Goal: Task Accomplishment & Management: Use online tool/utility

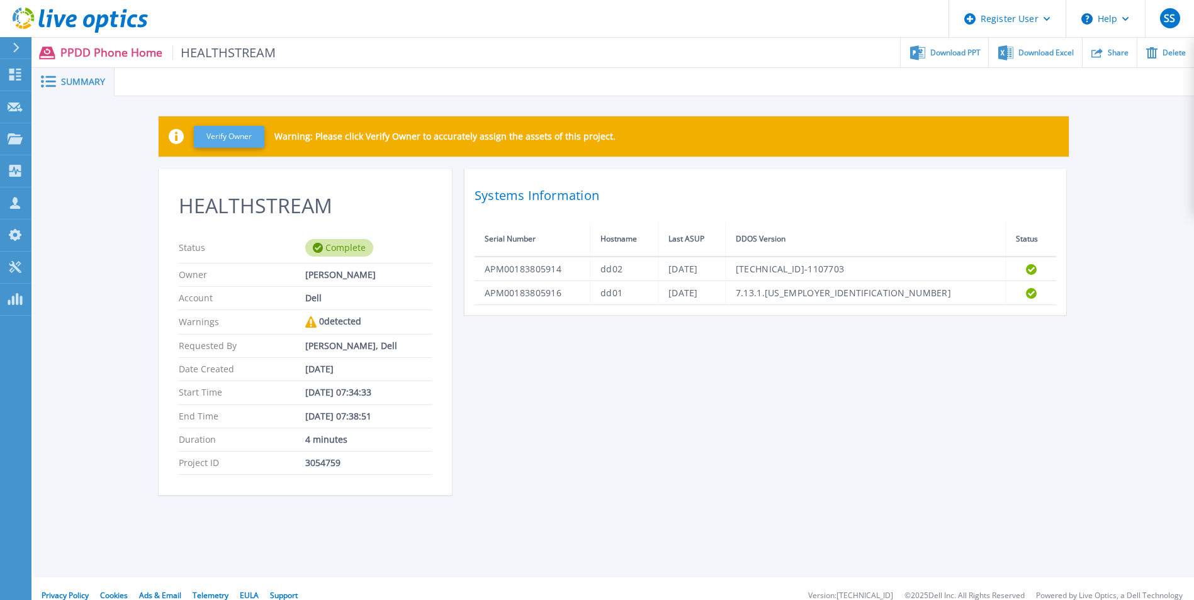
click at [231, 138] on button "Verify Owner" at bounding box center [229, 137] width 70 height 22
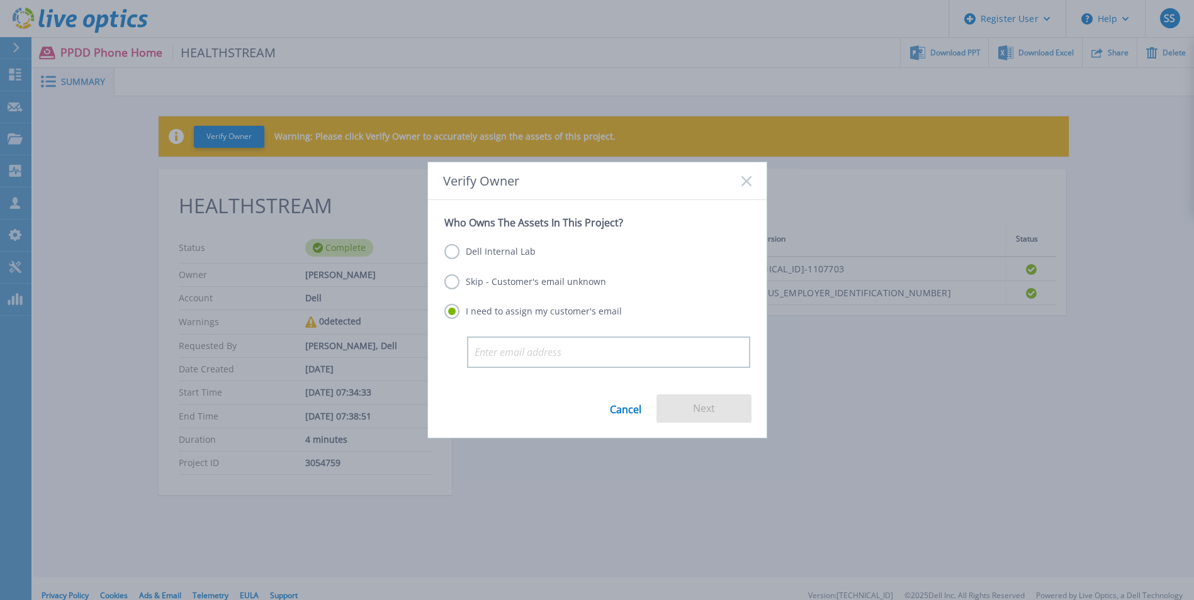
click at [452, 255] on label "Dell Internal Lab" at bounding box center [489, 251] width 91 height 15
click at [0, 0] on input "Dell Internal Lab" at bounding box center [0, 0] width 0 height 0
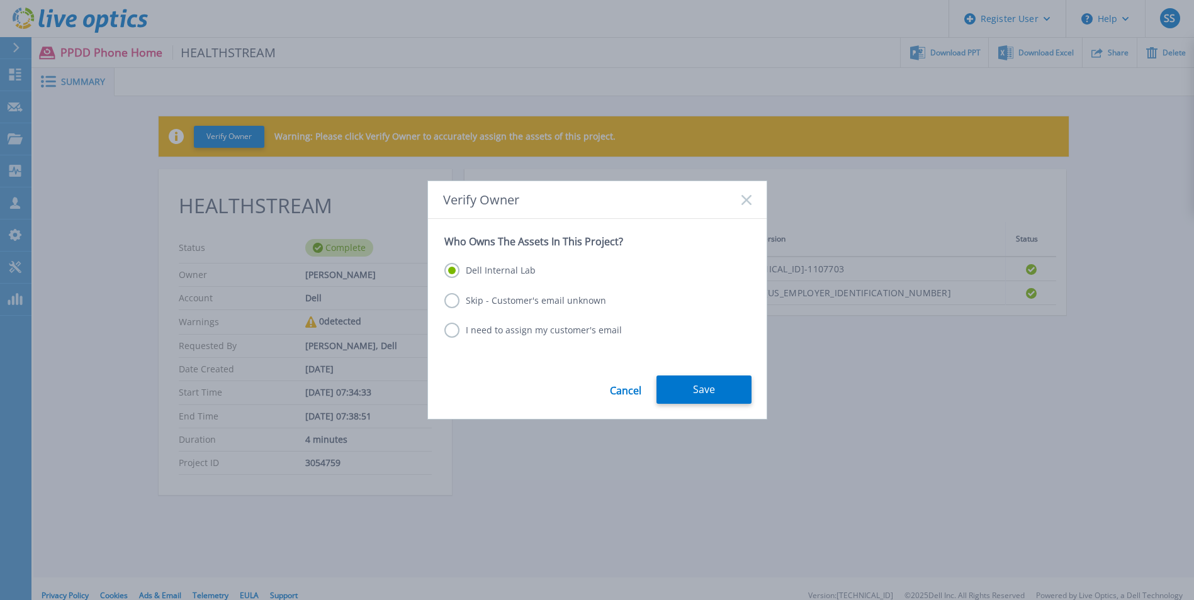
click at [447, 305] on label "Skip - Customer's email unknown" at bounding box center [525, 300] width 162 height 15
click at [0, 0] on input "Skip - Customer's email unknown" at bounding box center [0, 0] width 0 height 0
click at [453, 268] on label "Dell Internal Lab" at bounding box center [489, 270] width 91 height 15
click at [0, 0] on input "Dell Internal Lab" at bounding box center [0, 0] width 0 height 0
click at [709, 398] on button "Save" at bounding box center [703, 390] width 95 height 28
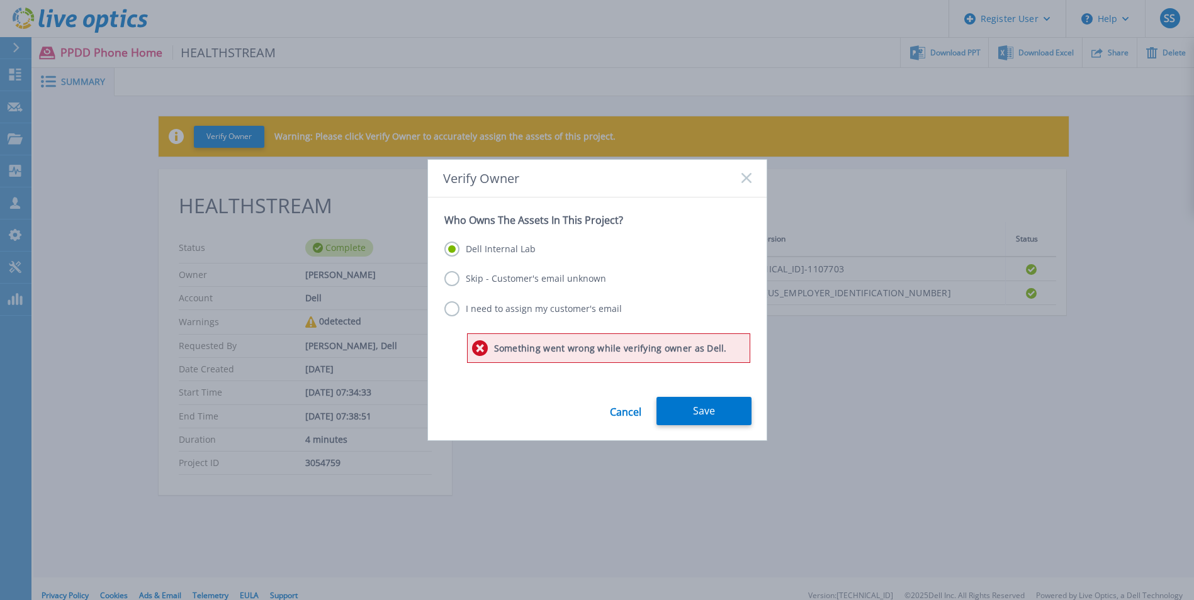
click at [746, 171] on div "Verify Owner" at bounding box center [597, 179] width 339 height 38
click at [743, 183] on icon at bounding box center [746, 178] width 10 height 10
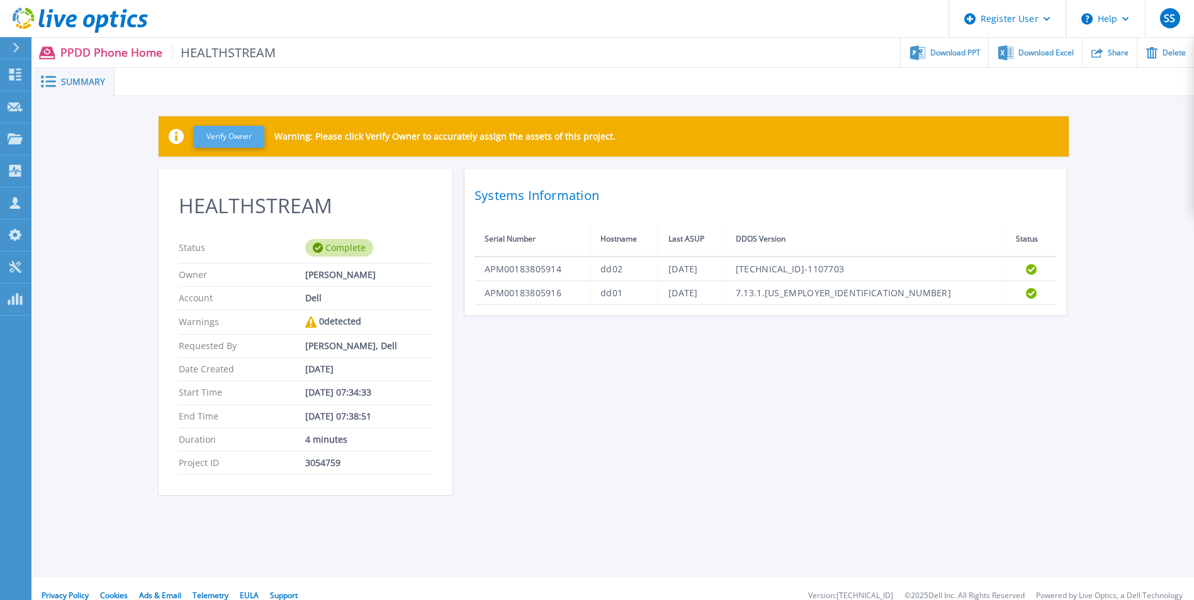
click at [239, 143] on button "Verify Owner" at bounding box center [229, 137] width 70 height 22
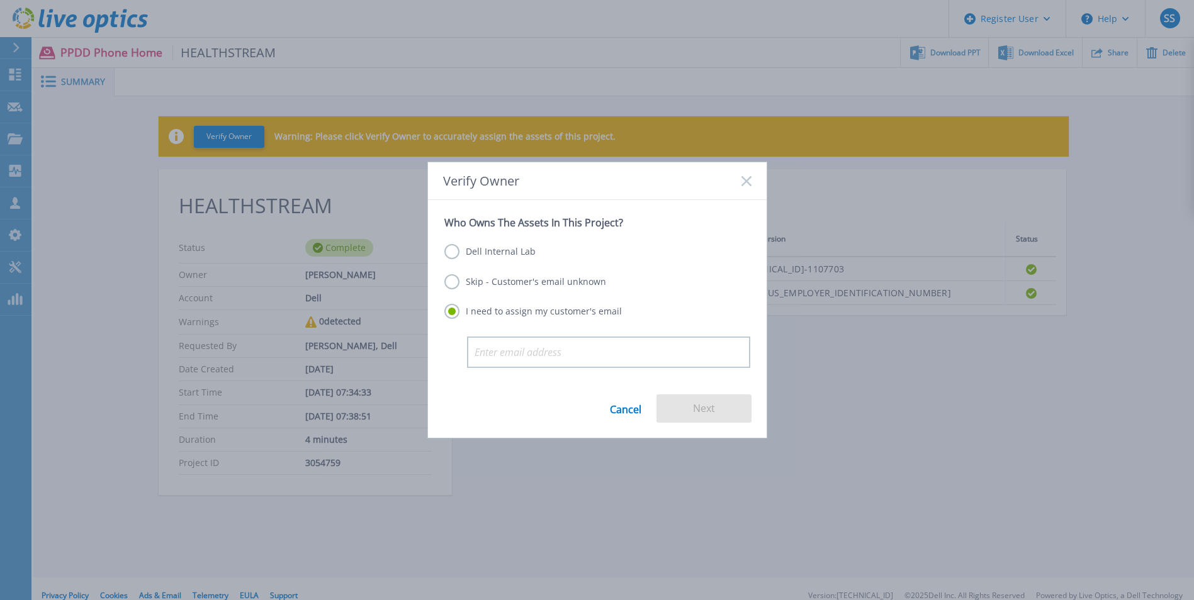
click at [463, 280] on label "Skip - Customer's email unknown" at bounding box center [525, 281] width 162 height 15
click at [0, 0] on input "Skip - Customer's email unknown" at bounding box center [0, 0] width 0 height 0
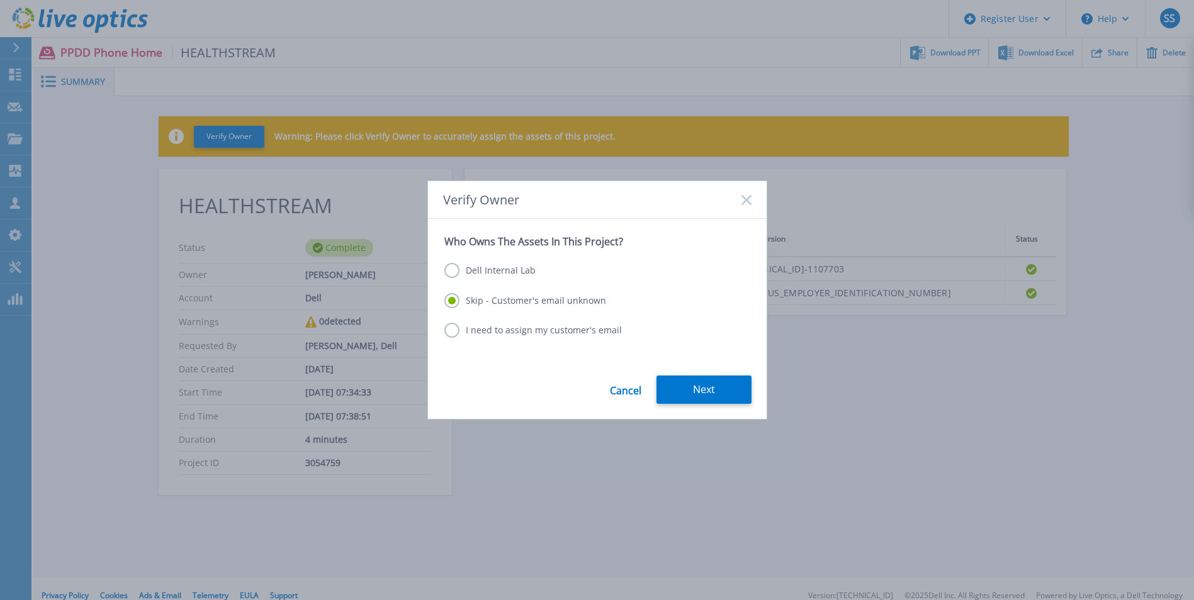
click at [454, 298] on label "Skip - Customer's email unknown" at bounding box center [525, 300] width 162 height 15
click at [0, 0] on input "Skip - Customer's email unknown" at bounding box center [0, 0] width 0 height 0
click at [725, 391] on button "Next" at bounding box center [703, 390] width 95 height 28
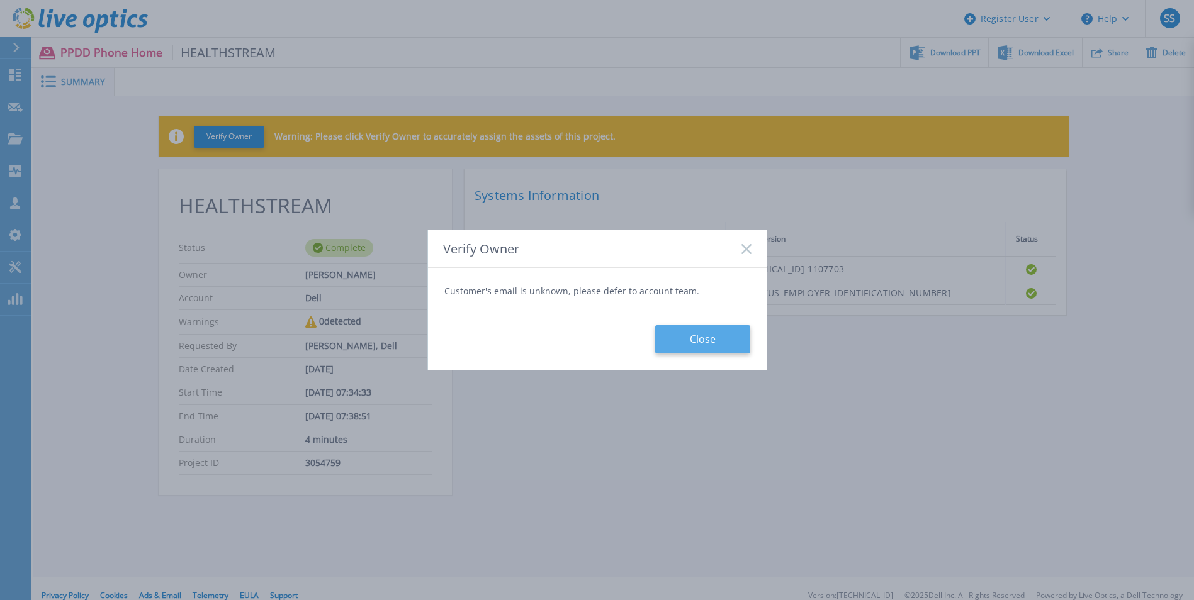
click at [721, 332] on button "Close" at bounding box center [702, 339] width 95 height 28
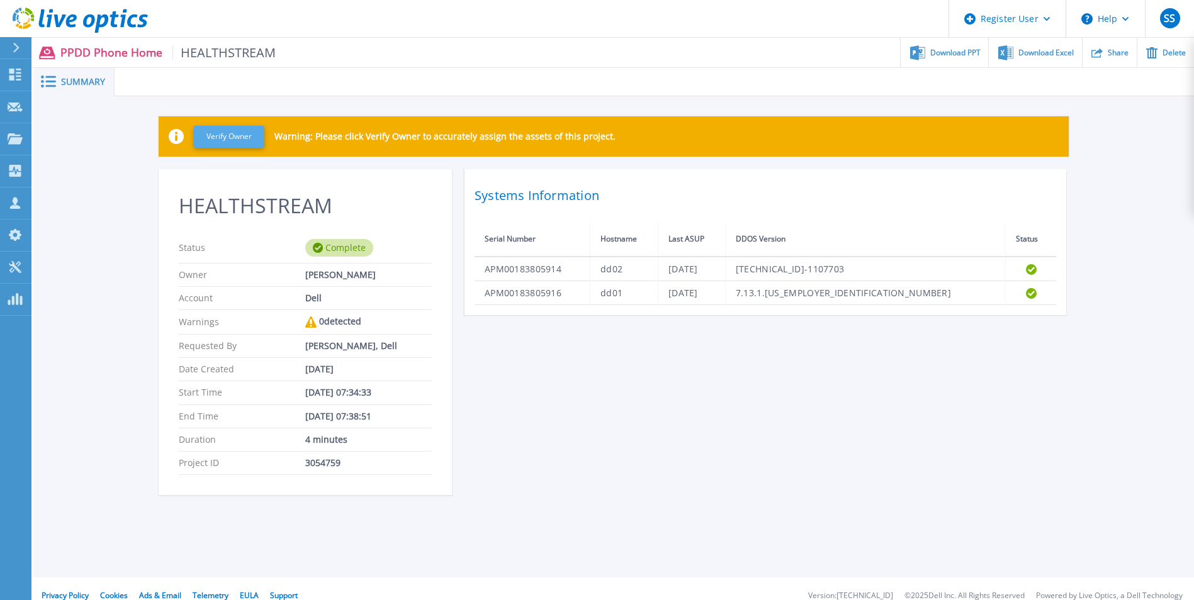
click at [244, 138] on button "Verify Owner" at bounding box center [229, 137] width 70 height 22
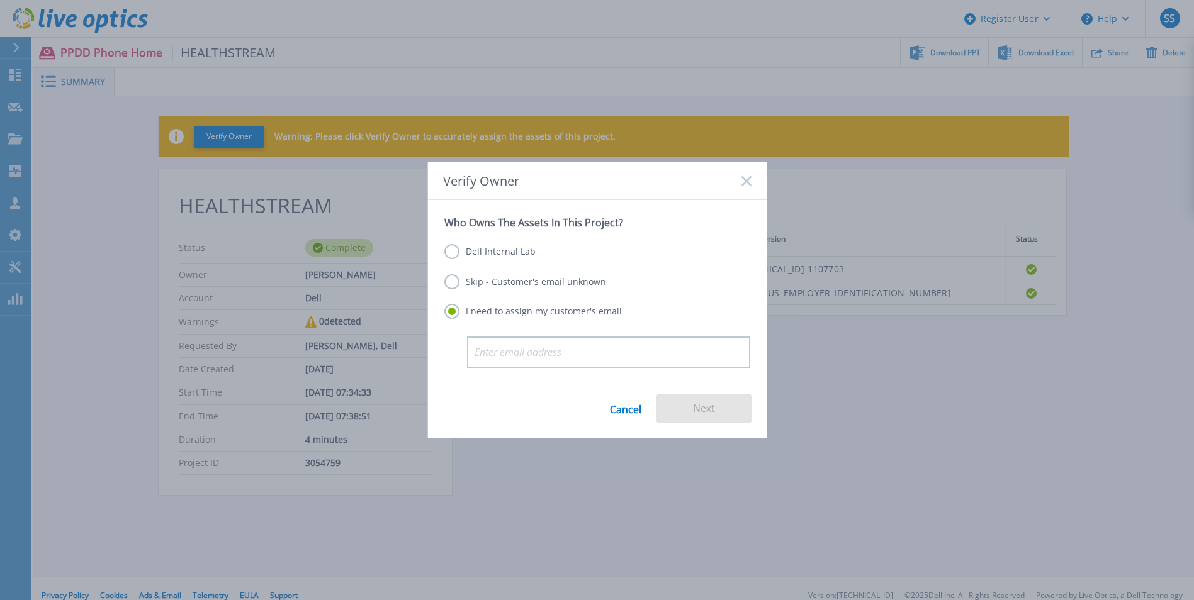
click at [449, 283] on label "Skip - Customer's email unknown" at bounding box center [525, 281] width 162 height 15
click at [0, 0] on input "Skip - Customer's email unknown" at bounding box center [0, 0] width 0 height 0
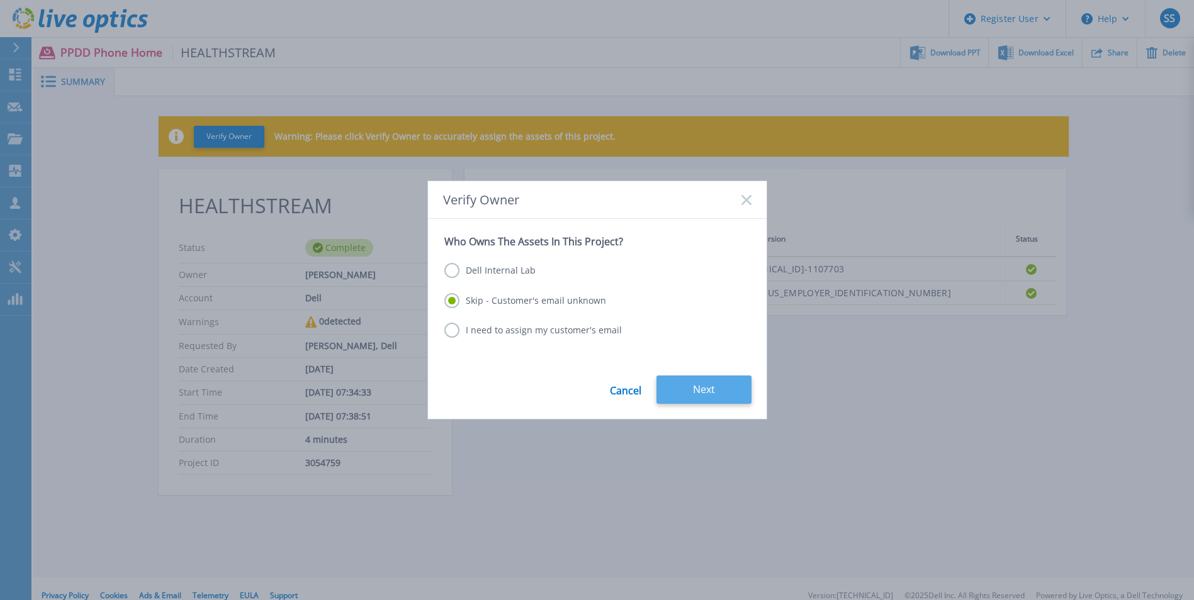
click at [719, 385] on button "Next" at bounding box center [703, 390] width 95 height 28
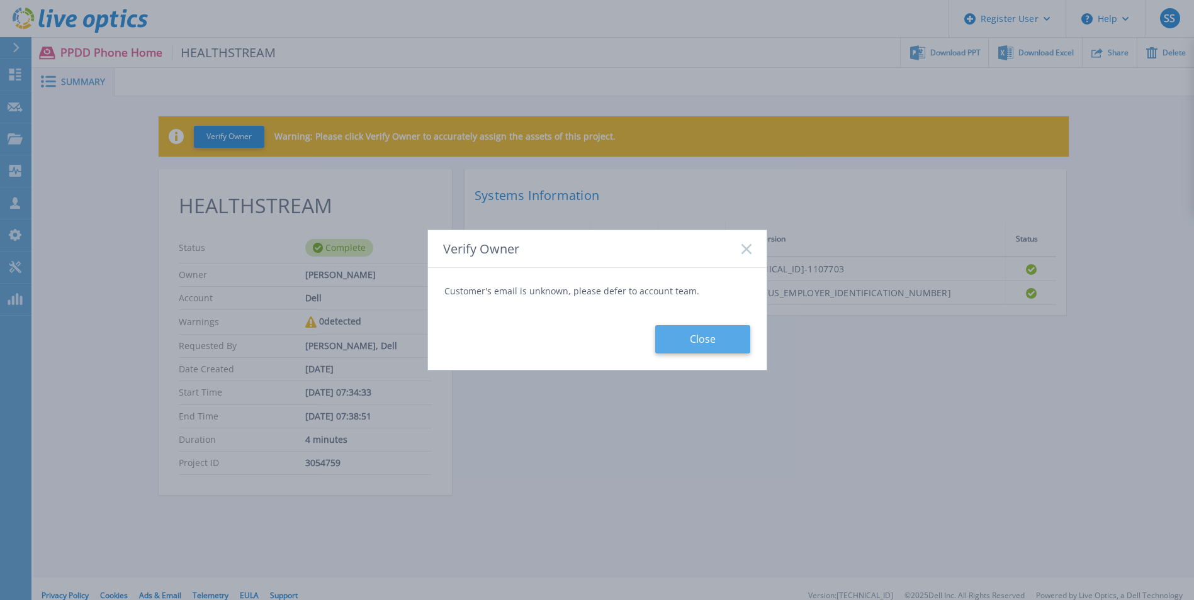
click at [720, 332] on button "Close" at bounding box center [702, 339] width 95 height 28
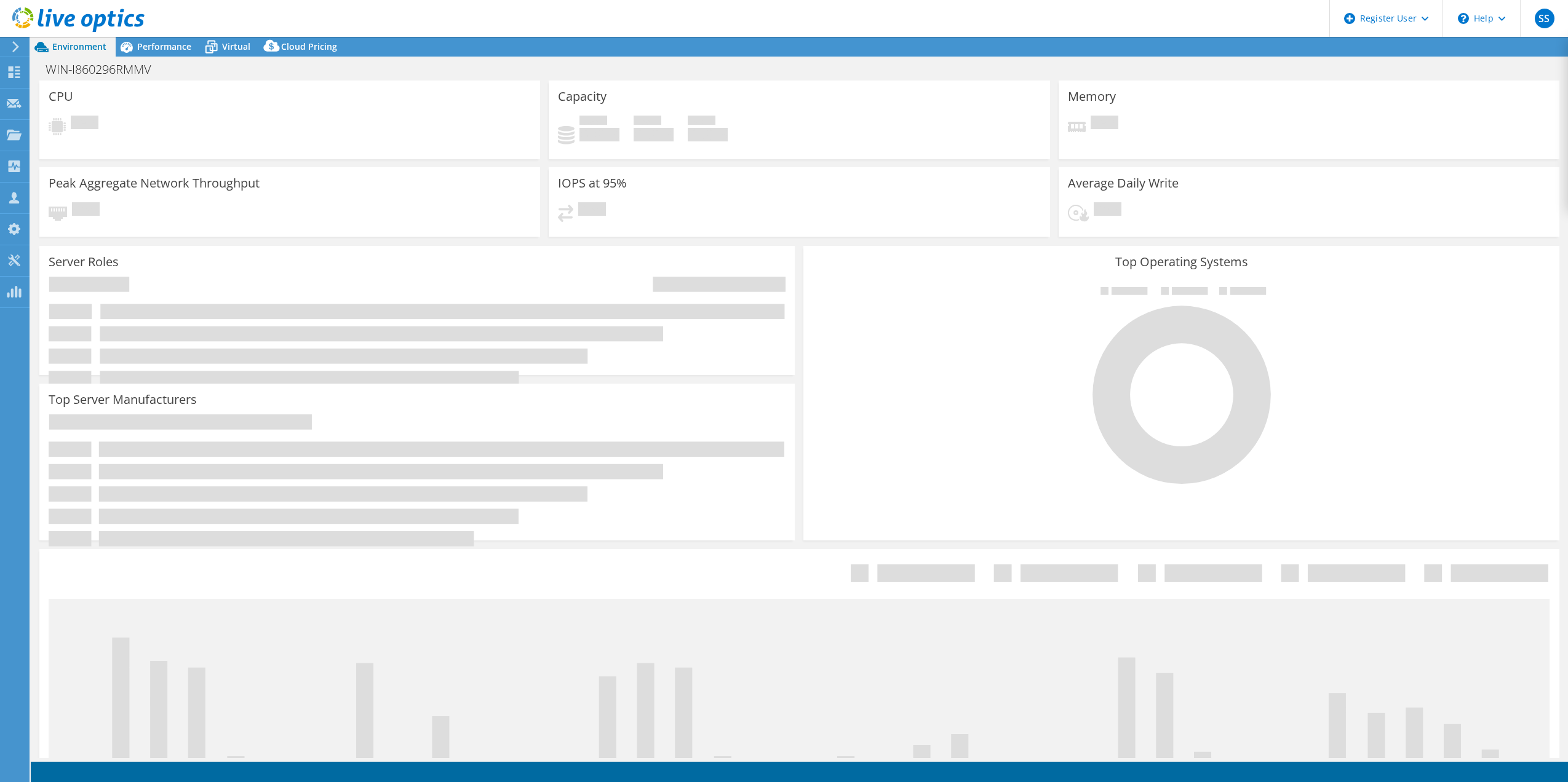
select select "USEast"
select select "USD"
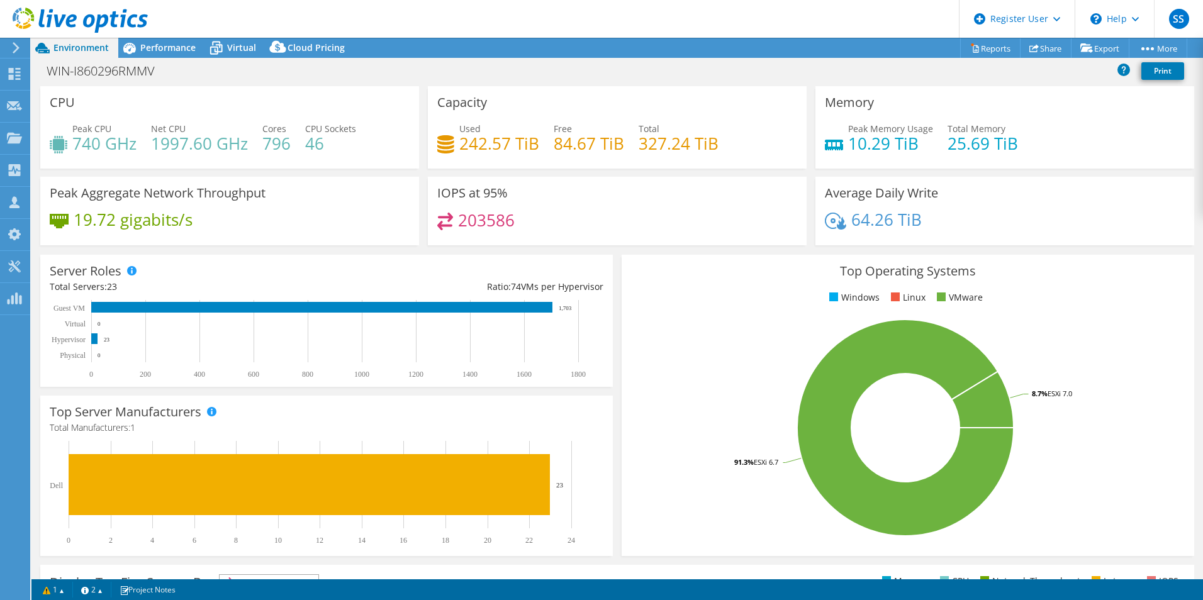
click at [14, 45] on icon at bounding box center [15, 47] width 9 height 11
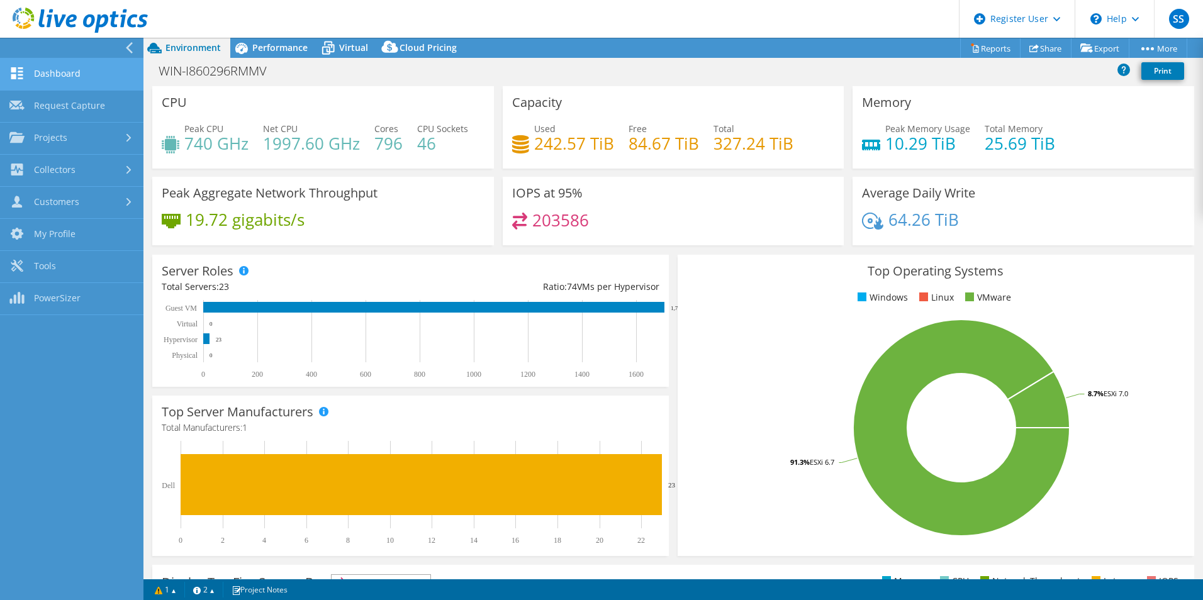
click at [104, 65] on link "Dashboard" at bounding box center [71, 75] width 143 height 32
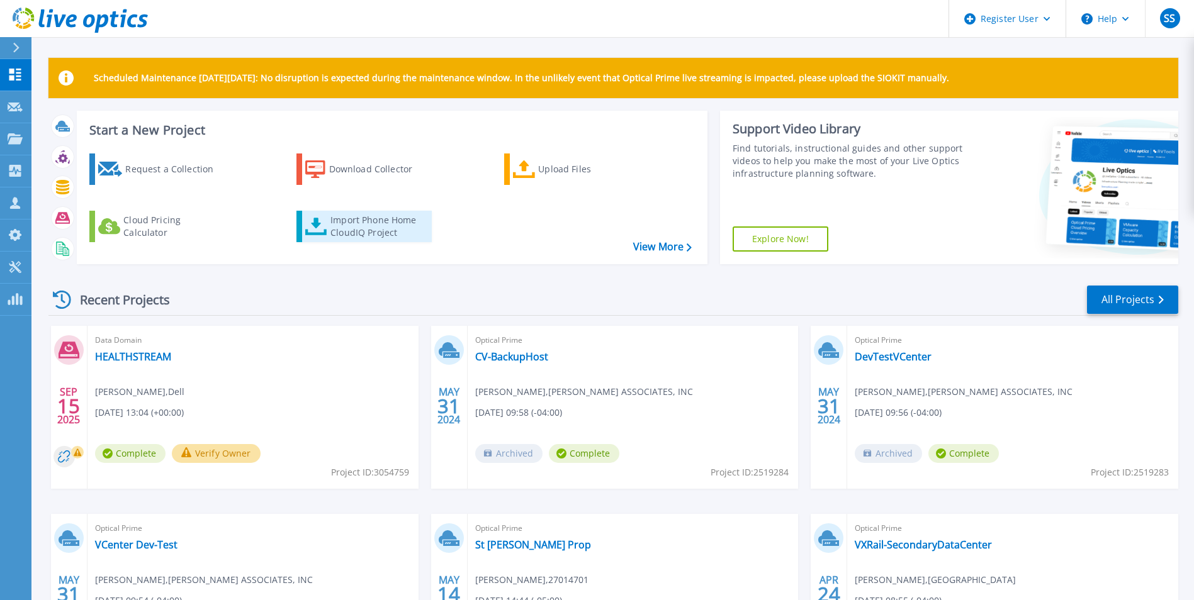
click at [353, 228] on div "Import Phone Home CloudIQ Project" at bounding box center [379, 226] width 98 height 25
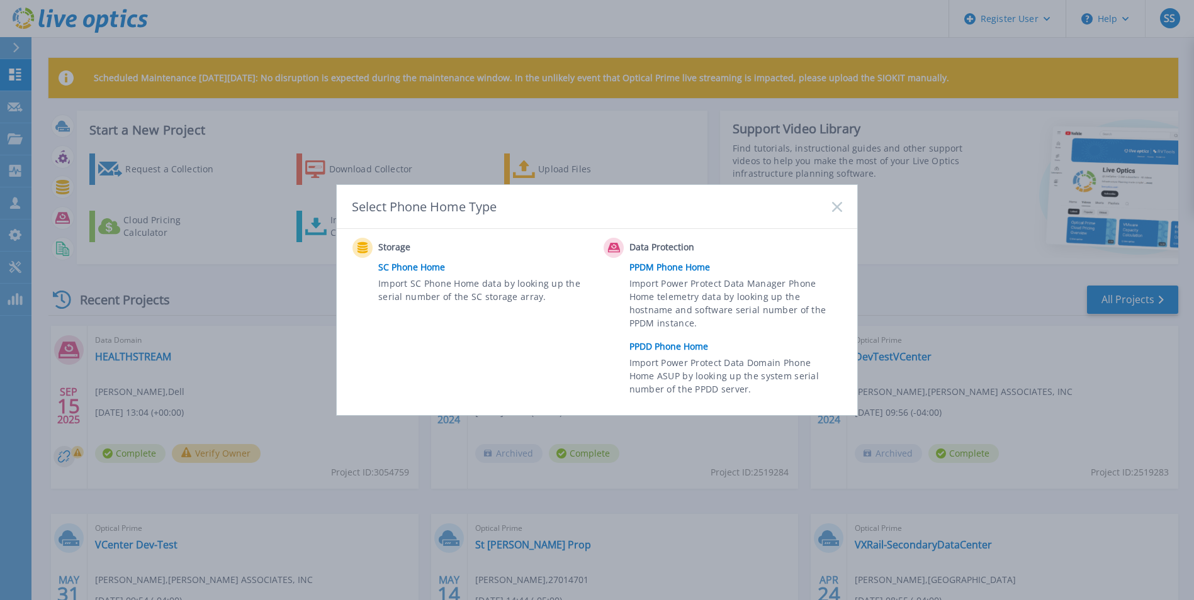
click at [641, 349] on link "PPDD Phone Home" at bounding box center [738, 346] width 219 height 19
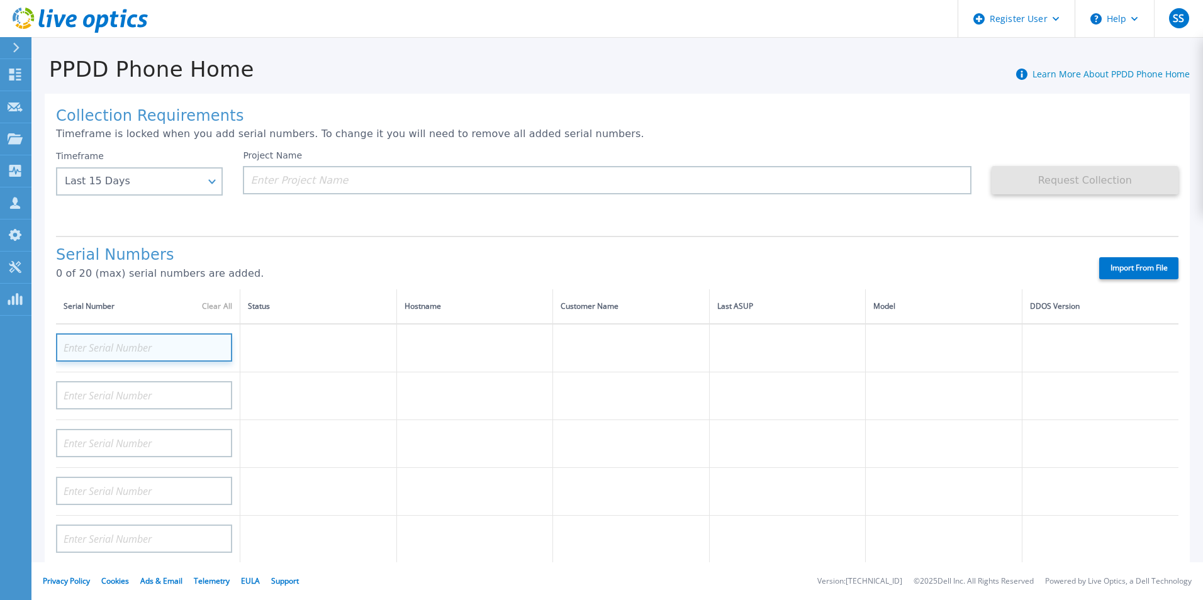
click at [137, 339] on input at bounding box center [144, 348] width 176 height 28
paste input "APX00232807516"
type input "APX00232807516"
click at [410, 253] on h1 "Serial Numbers" at bounding box center [566, 256] width 1021 height 18
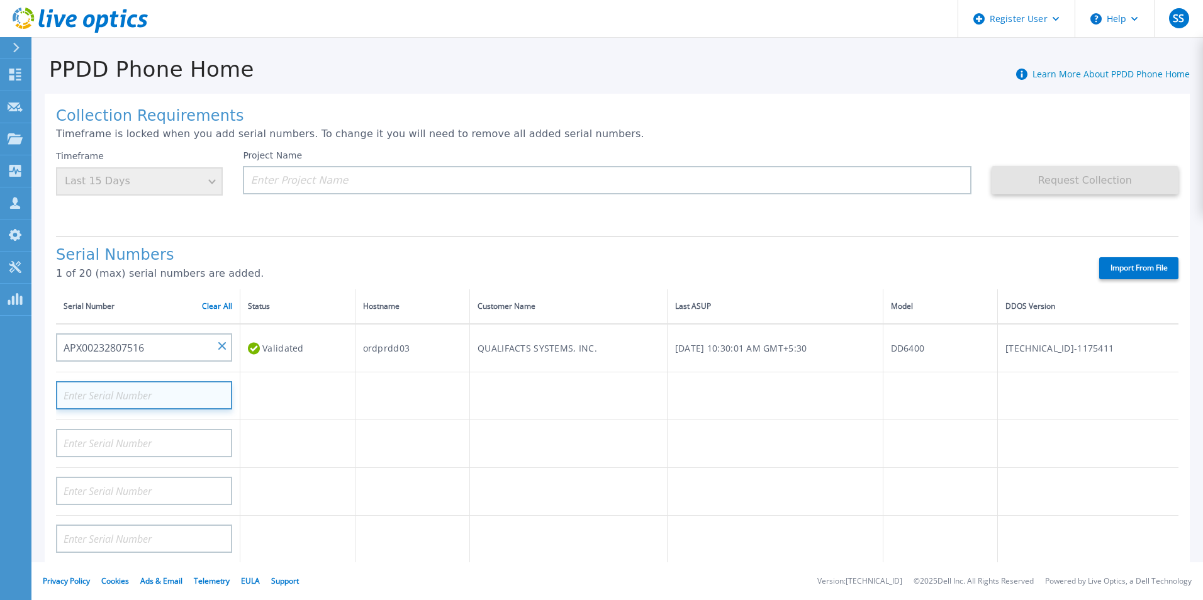
click at [158, 390] on input at bounding box center [144, 395] width 176 height 28
paste input "APX00232807236"
type input "APX00232807236"
click at [396, 230] on div "Collection Requirements Timeframe is locked when you add serial numbers. To cha…" at bounding box center [617, 450] width 1145 height 712
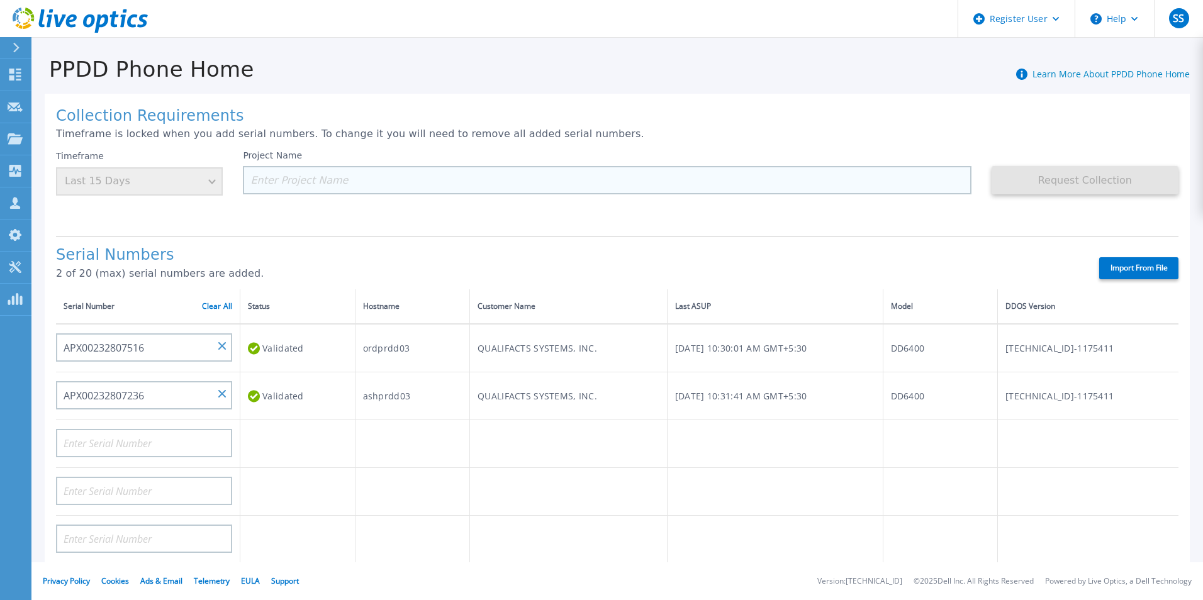
click at [544, 189] on input at bounding box center [607, 180] width 728 height 28
paste input "QUALIFACTS SYSTEMS INC"
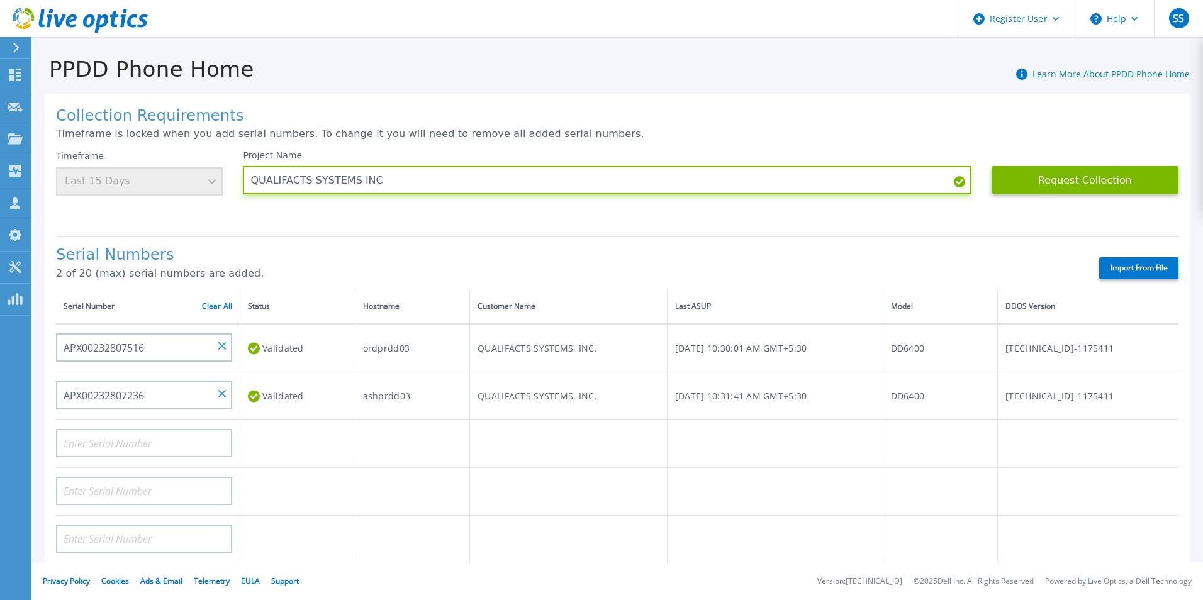
type input "QUALIFACTS SYSTEMS INC"
click at [201, 188] on div "Timeframe Last 15 Days" at bounding box center [139, 172] width 167 height 45
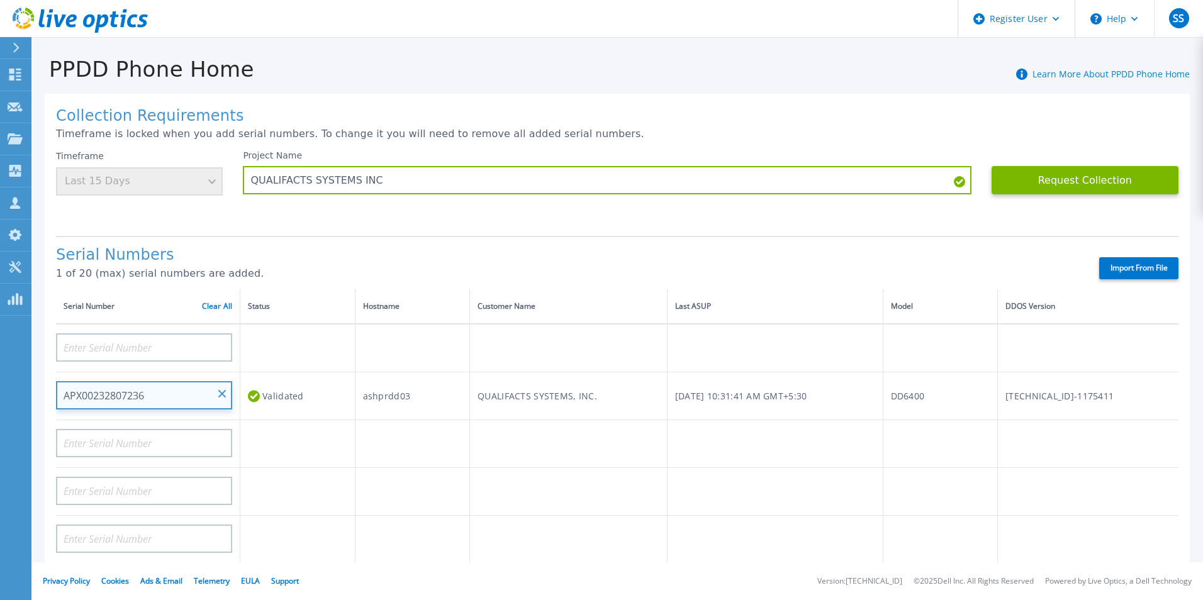
click at [218, 392] on input "APX00232807236" at bounding box center [144, 395] width 176 height 28
click at [829, 121] on h1 "Collection Requirements" at bounding box center [617, 117] width 1123 height 18
click at [225, 390] on input "APX00232807236" at bounding box center [144, 395] width 176 height 28
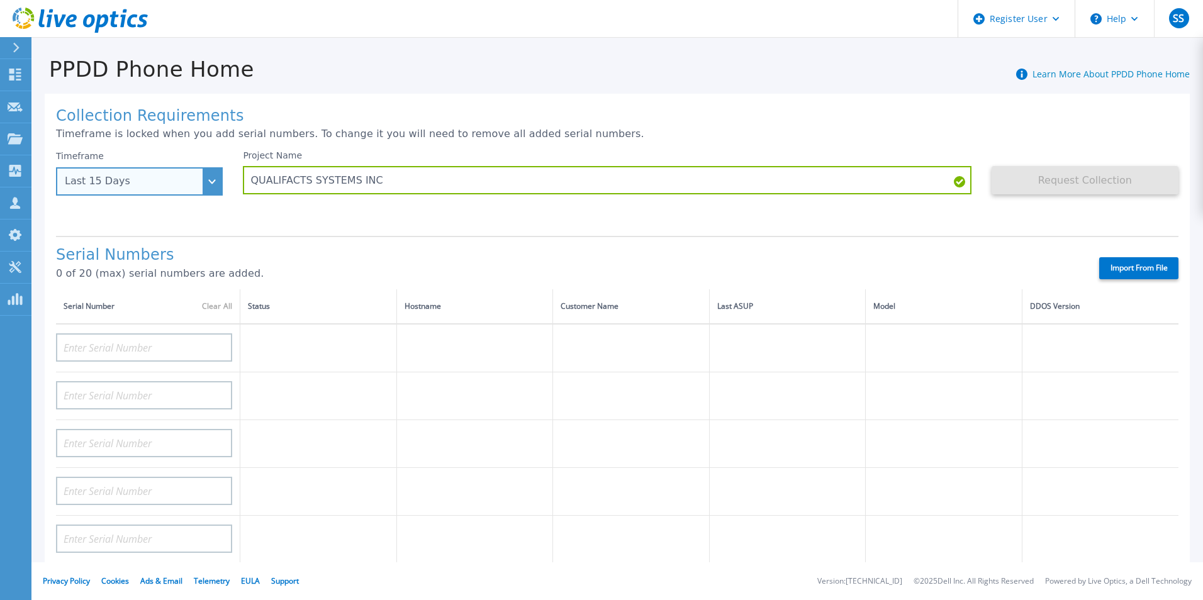
click at [205, 172] on div "Last 15 Days" at bounding box center [139, 181] width 167 height 28
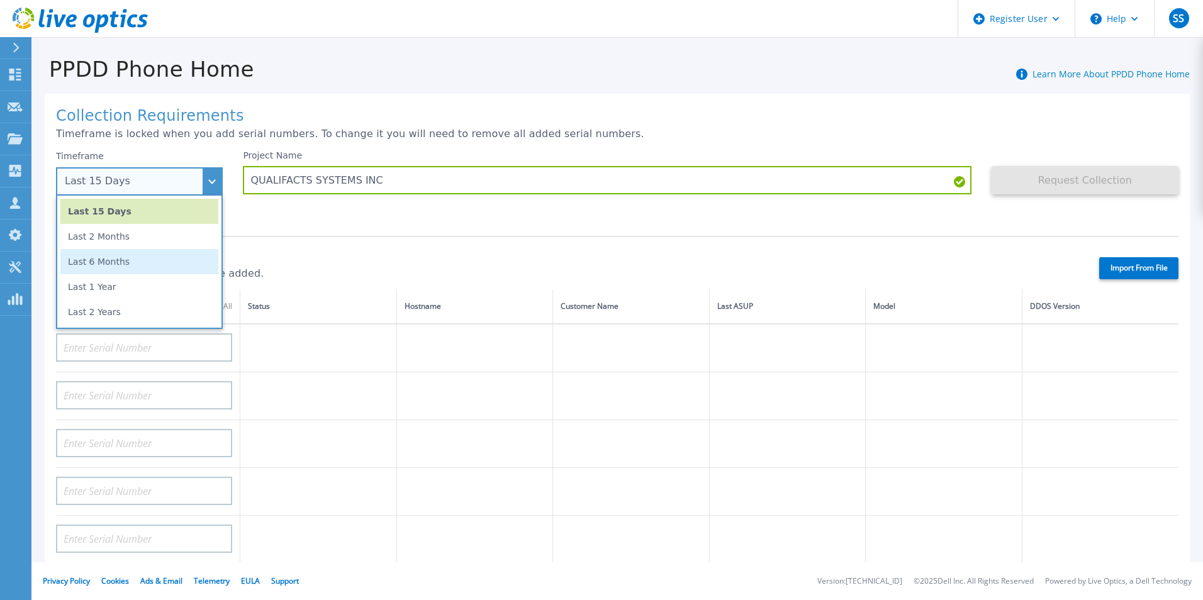
click at [161, 256] on li "Last 6 Months" at bounding box center [139, 261] width 158 height 25
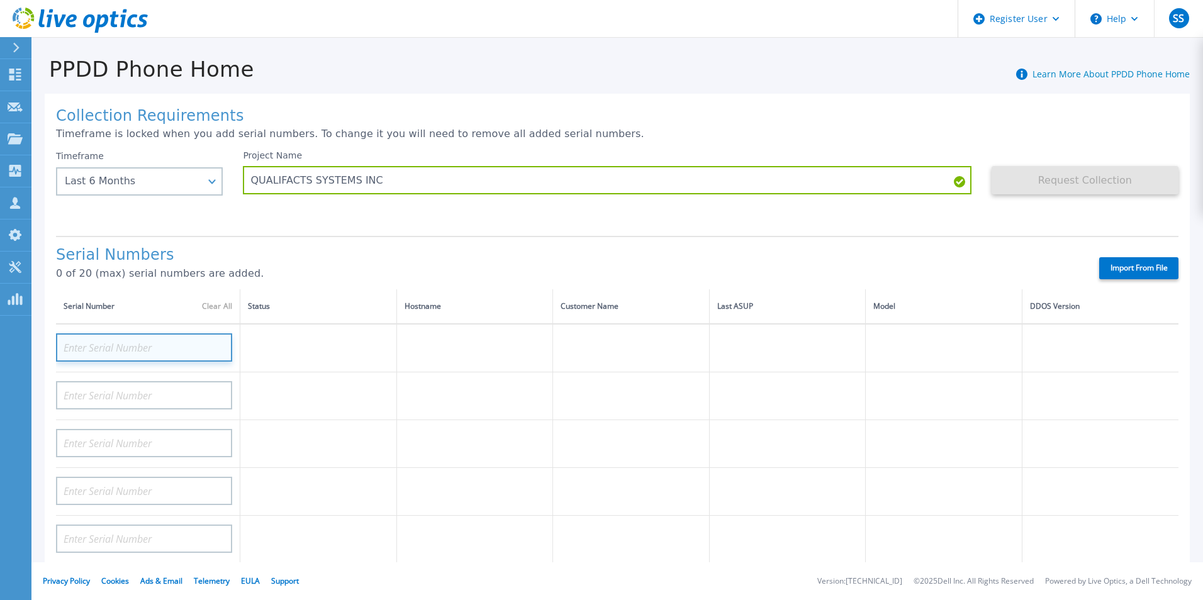
click at [167, 349] on input at bounding box center [144, 348] width 176 height 28
paste input "APX00232807236"
type input "APX00232807236"
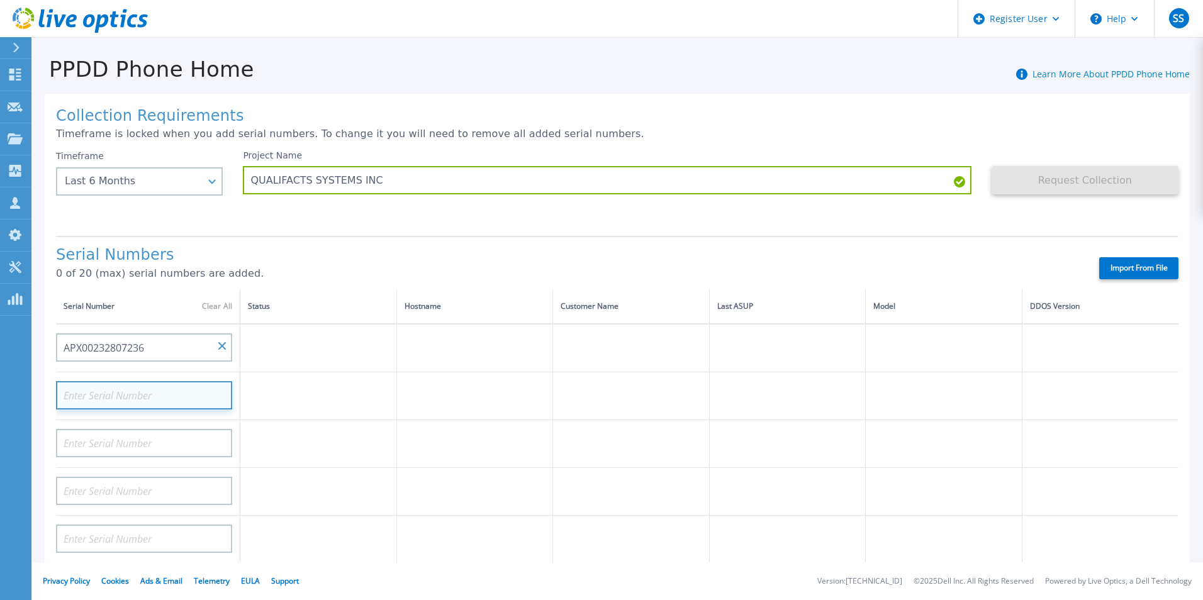
click at [113, 385] on input at bounding box center [144, 395] width 176 height 28
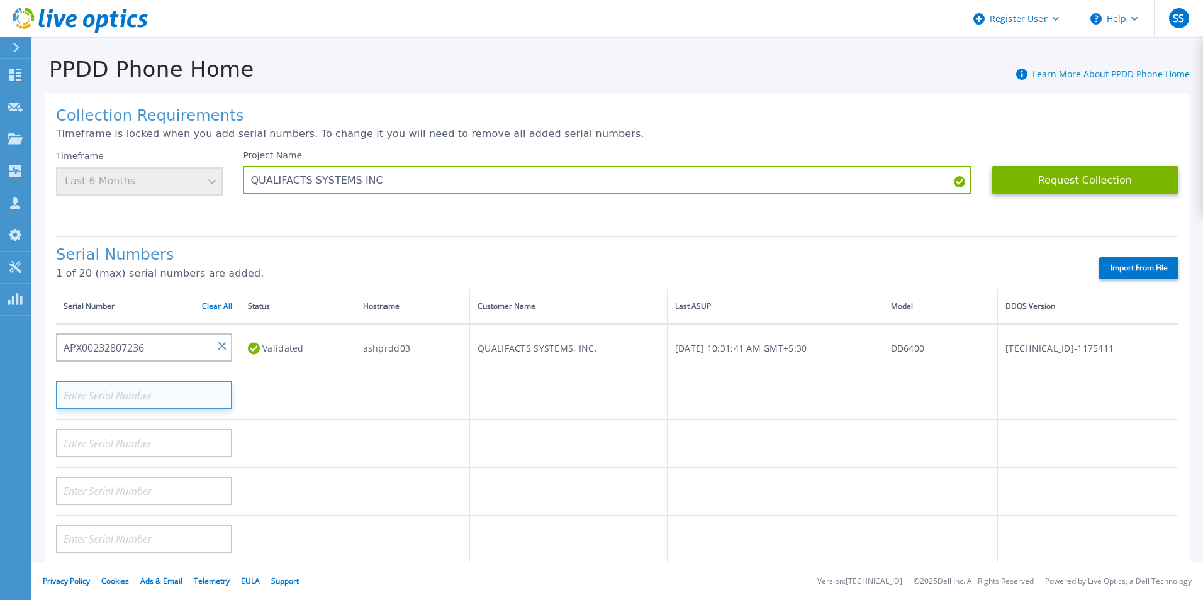
paste input "APX00232807516"
type input "APX00232807516"
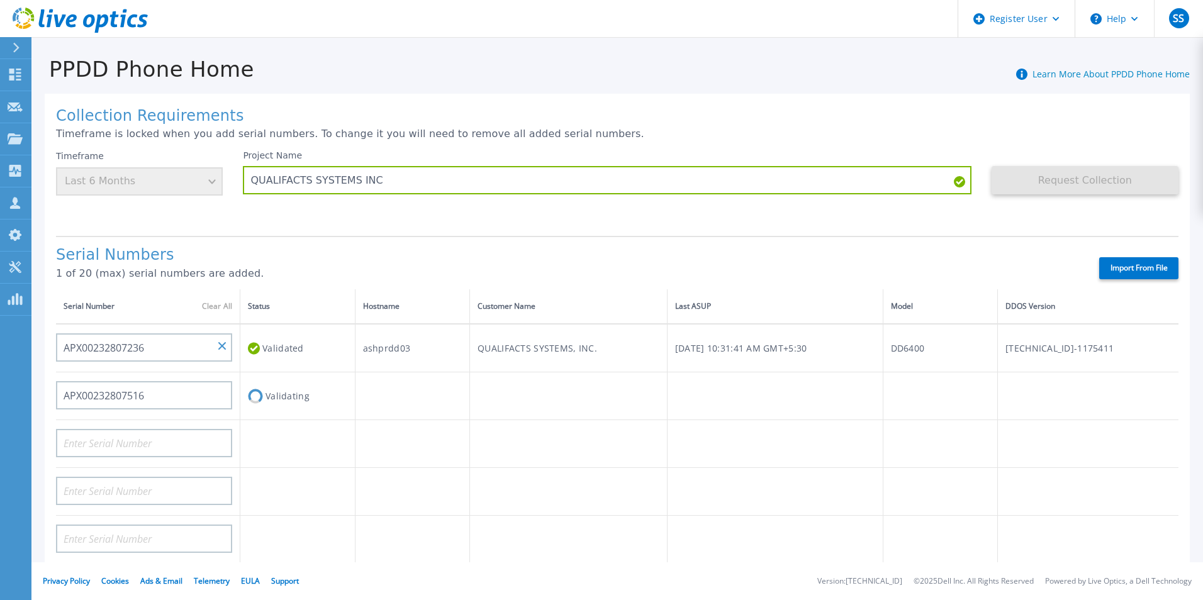
click at [406, 261] on h1 "Serial Numbers" at bounding box center [566, 256] width 1021 height 18
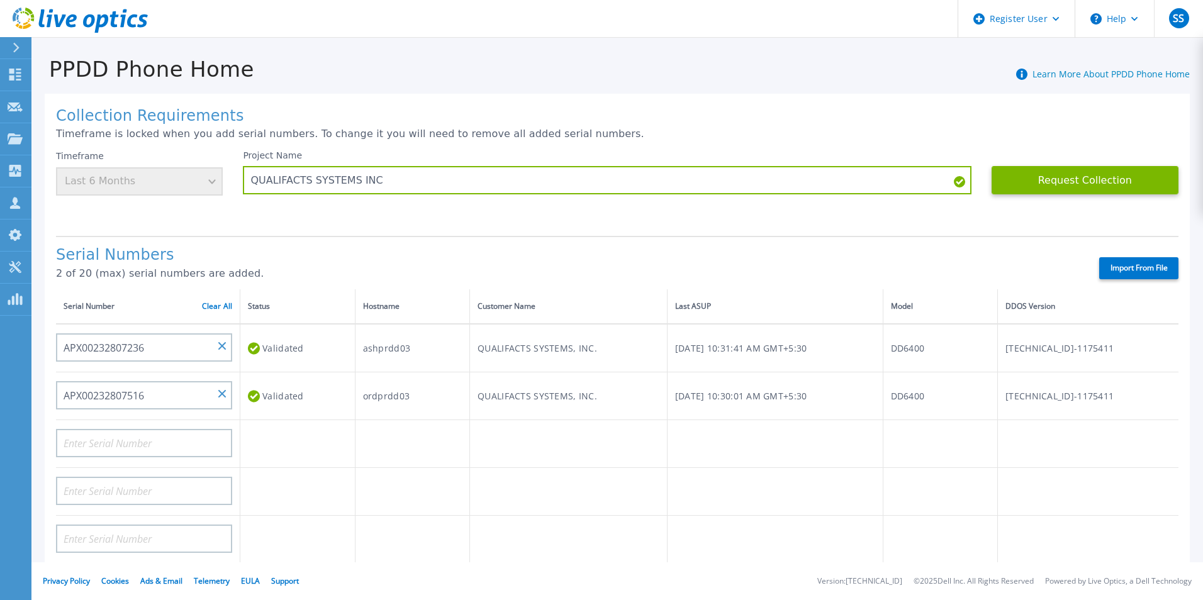
click at [490, 218] on div "Project Name QUALIFACTS SYSTEMS INC" at bounding box center [617, 188] width 748 height 76
click at [1021, 177] on button "Request Collection" at bounding box center [1085, 180] width 187 height 28
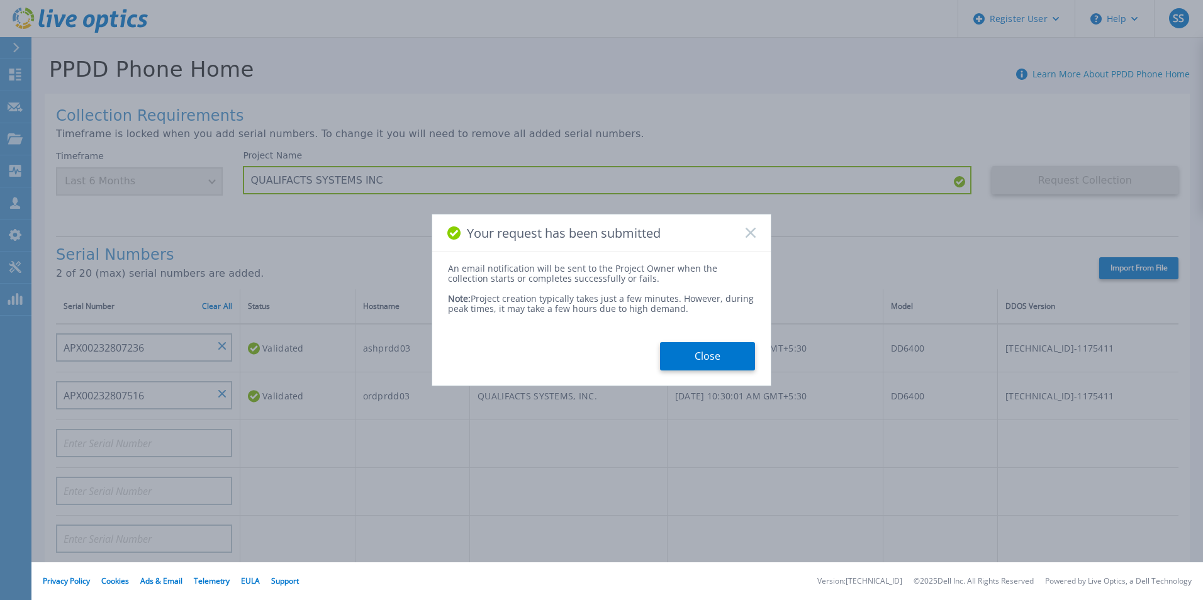
click at [646, 354] on div "Close" at bounding box center [601, 356] width 339 height 28
click at [707, 352] on button "Close" at bounding box center [707, 356] width 95 height 28
